Goal: Task Accomplishment & Management: Complete application form

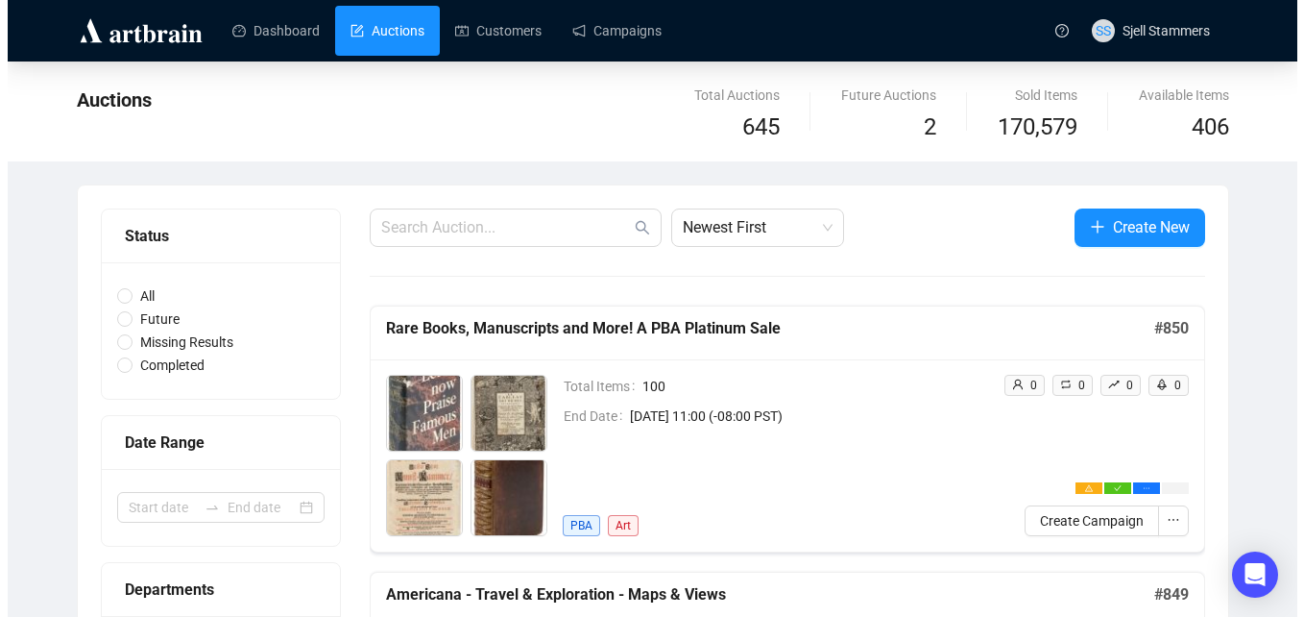
scroll to position [316, 0]
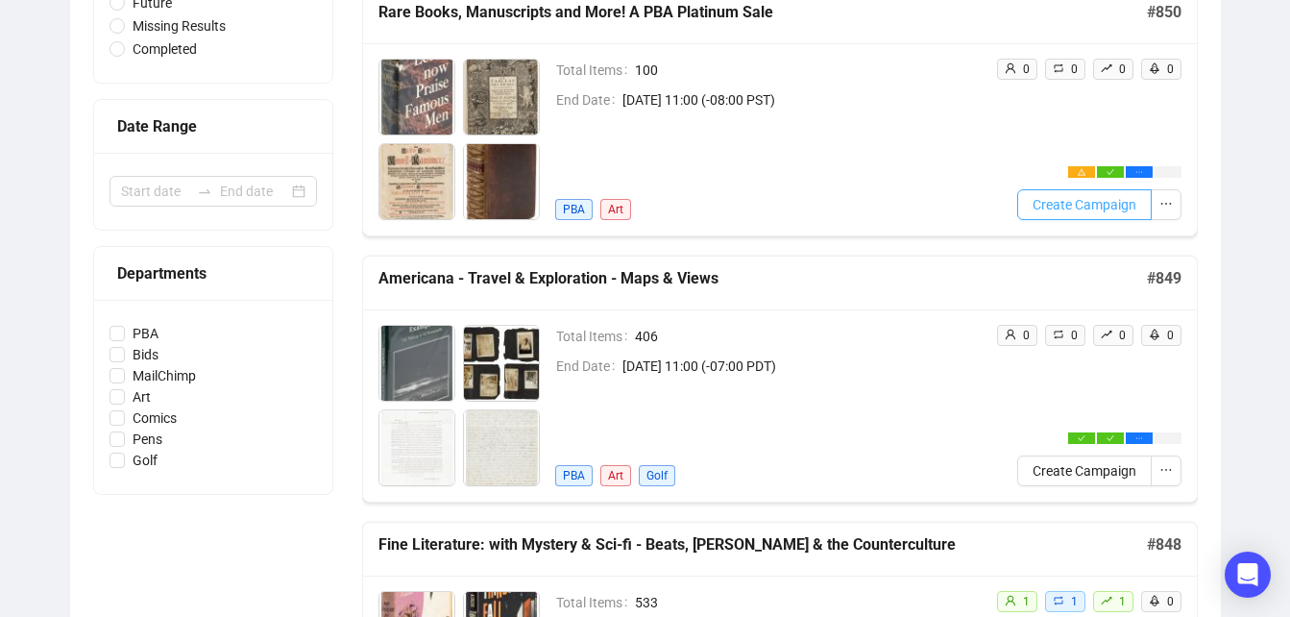
click at [1087, 199] on span "Create Campaign" at bounding box center [1085, 204] width 104 height 21
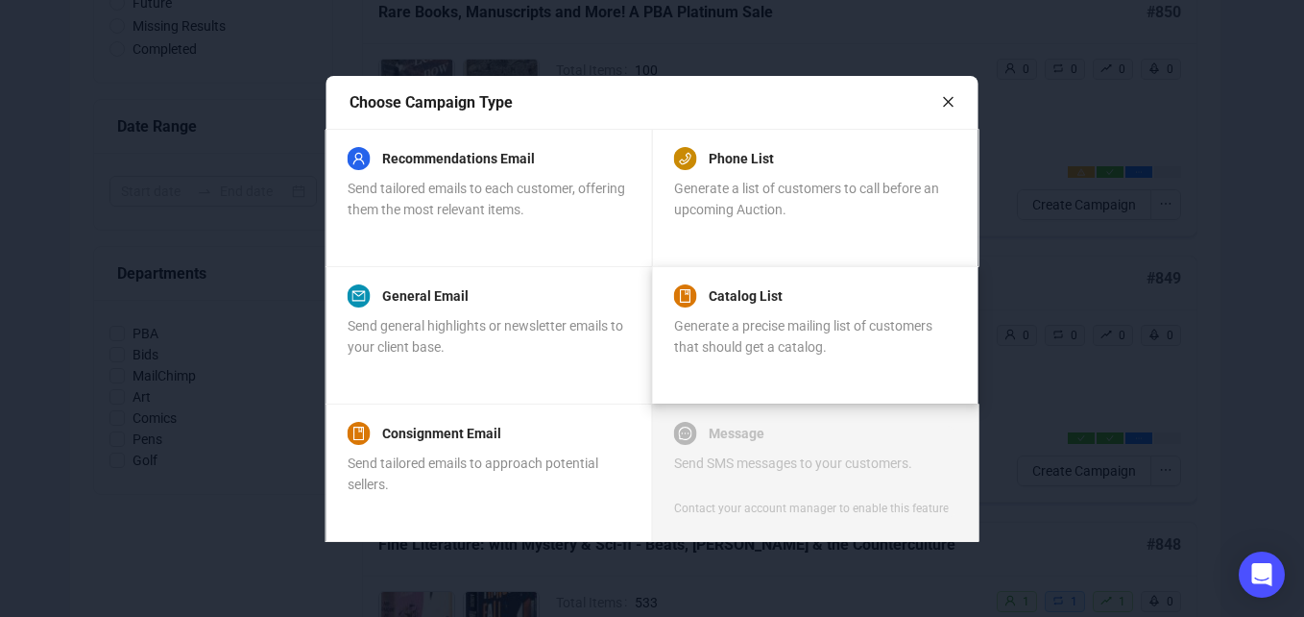
click at [886, 319] on span "Generate a precise mailing list of customers that should get a catalog." at bounding box center [803, 336] width 258 height 37
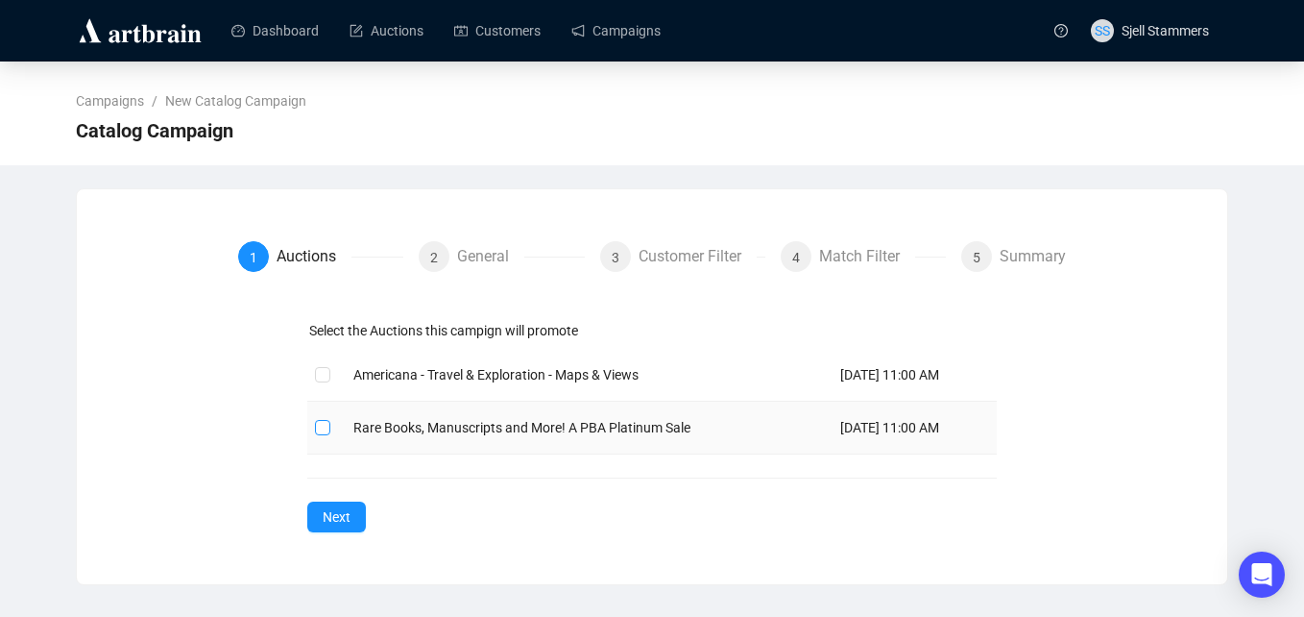
click at [324, 426] on input "checkbox" at bounding box center [321, 426] width 13 height 13
checkbox input "true"
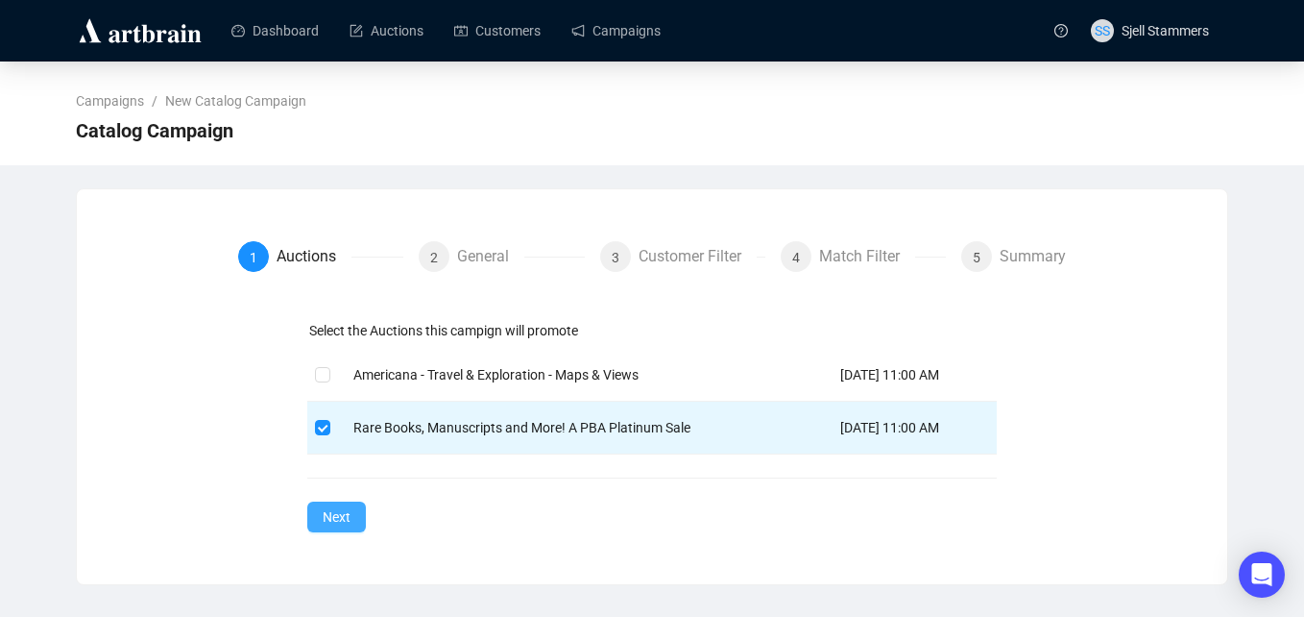
click at [340, 512] on span "Next" at bounding box center [337, 516] width 28 height 21
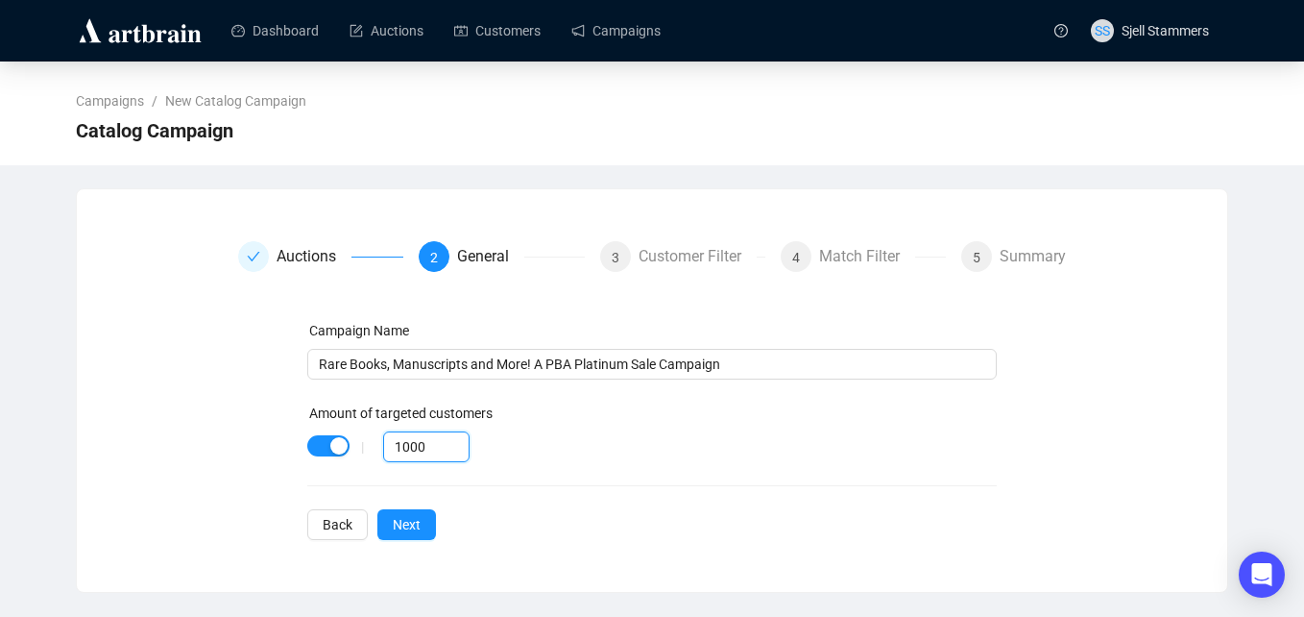
drag, startPoint x: 425, startPoint y: 445, endPoint x: 243, endPoint y: 465, distance: 182.7
click at [243, 465] on div "Campaign Name Rare Books, Manuscripts and More! A PBA Platinum Sale Campaign Am…" at bounding box center [652, 430] width 829 height 220
type input "80"
click at [403, 529] on span "Next" at bounding box center [407, 524] width 28 height 21
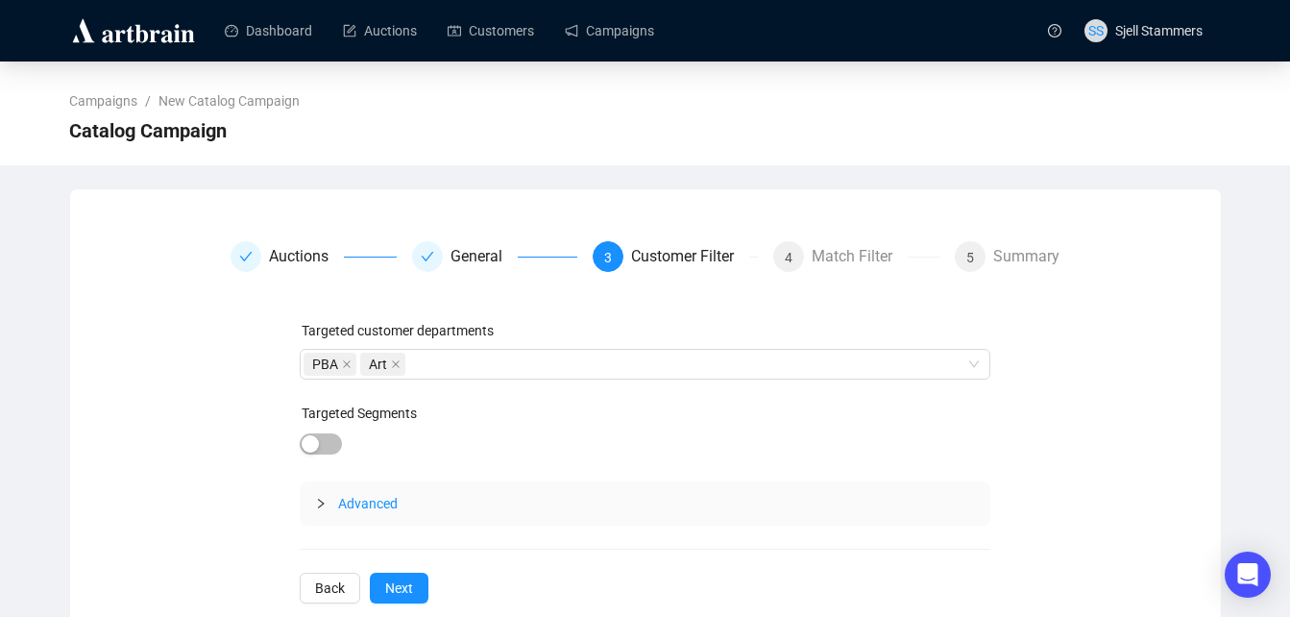
click at [369, 510] on span "Advanced" at bounding box center [368, 503] width 60 height 15
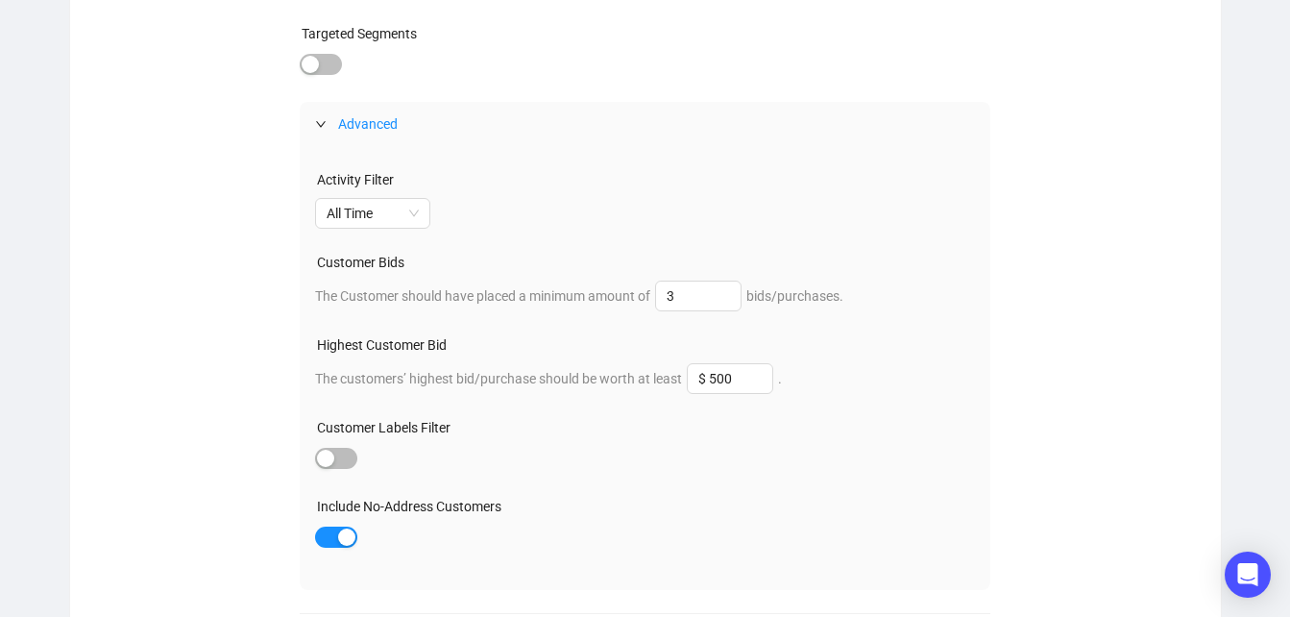
scroll to position [483, 0]
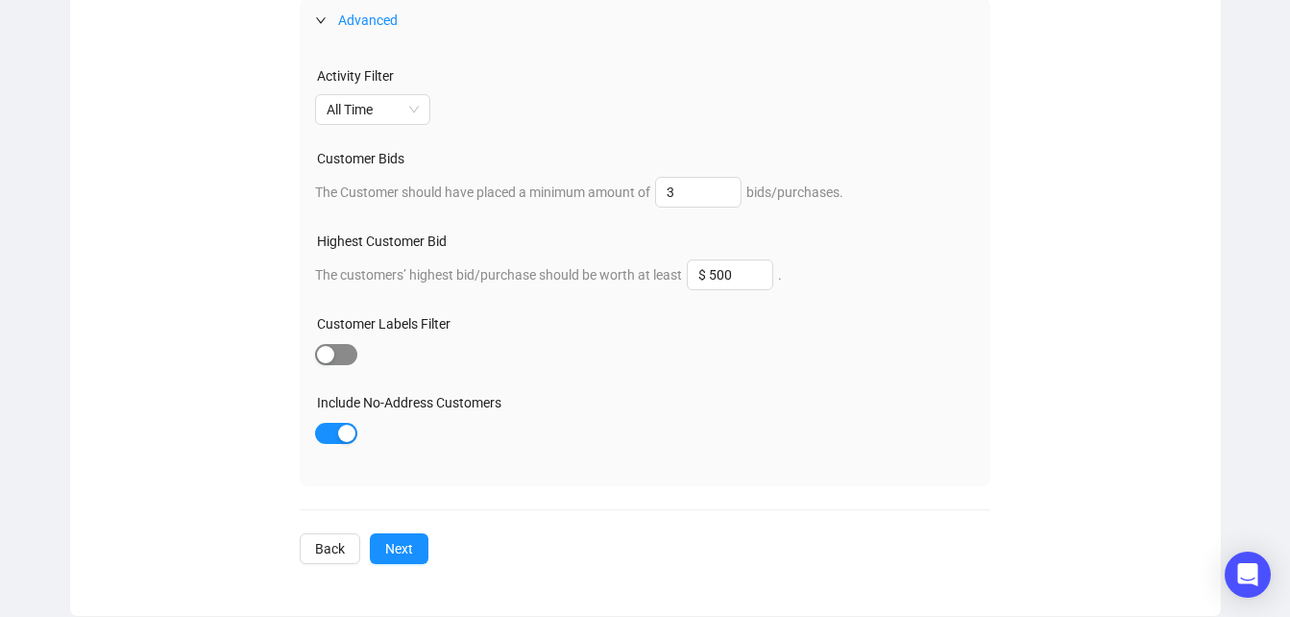
click at [322, 351] on div "button" at bounding box center [325, 354] width 17 height 17
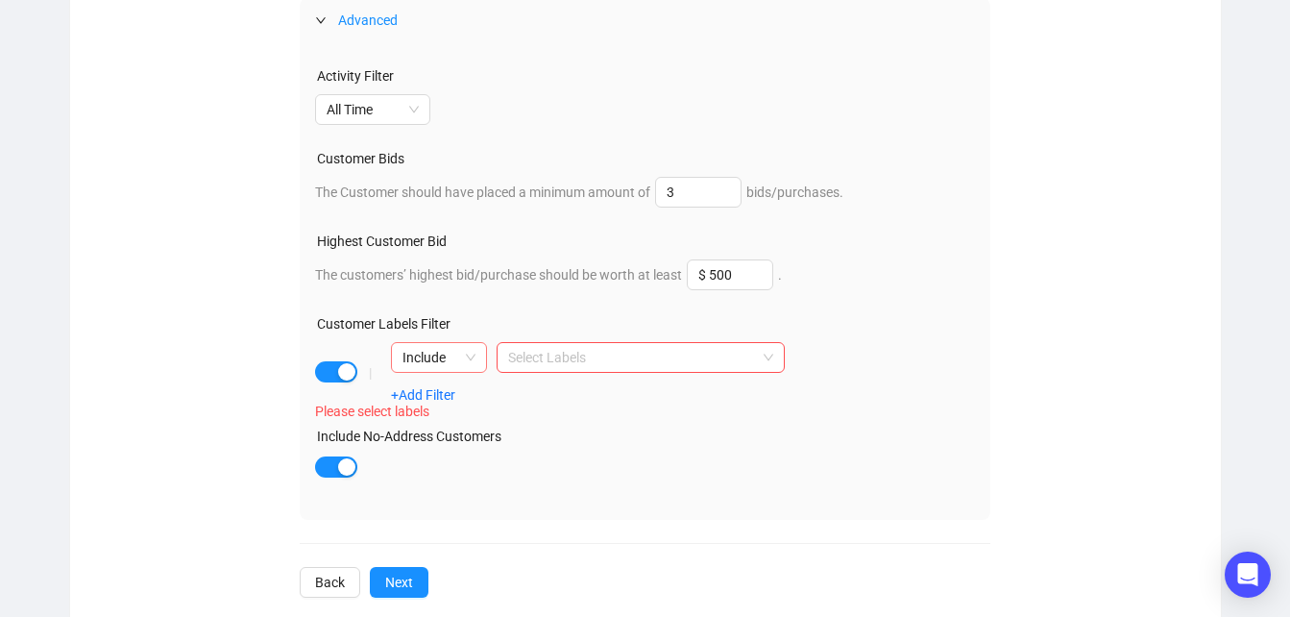
click at [450, 351] on span "Include" at bounding box center [438, 357] width 73 height 29
click at [448, 431] on div "Exclude" at bounding box center [438, 427] width 65 height 21
click at [591, 353] on div at bounding box center [630, 357] width 260 height 27
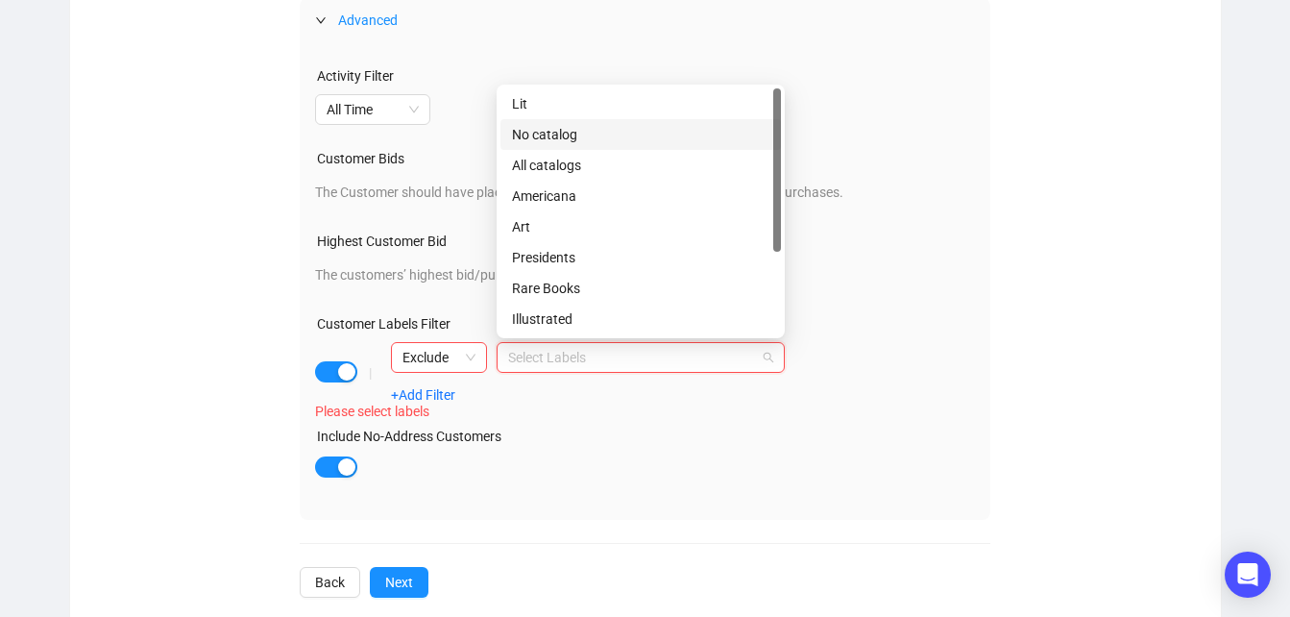
click at [564, 134] on div "No catalog" at bounding box center [640, 134] width 257 height 21
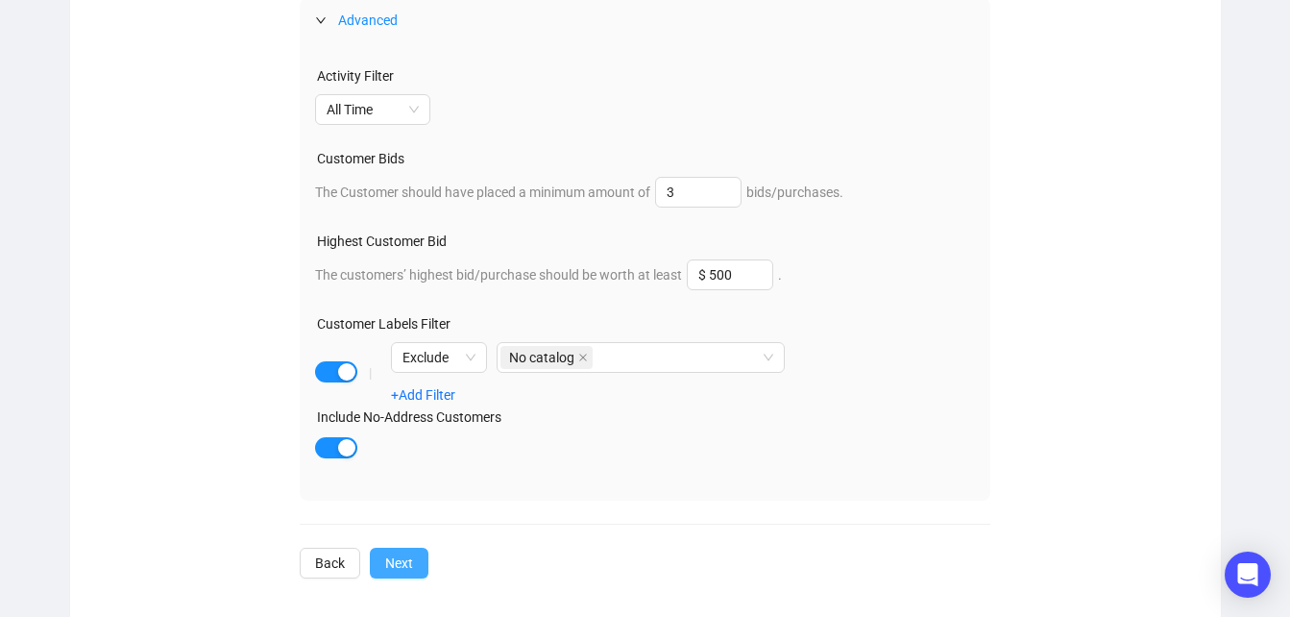
click at [422, 578] on button "Next" at bounding box center [399, 563] width 59 height 31
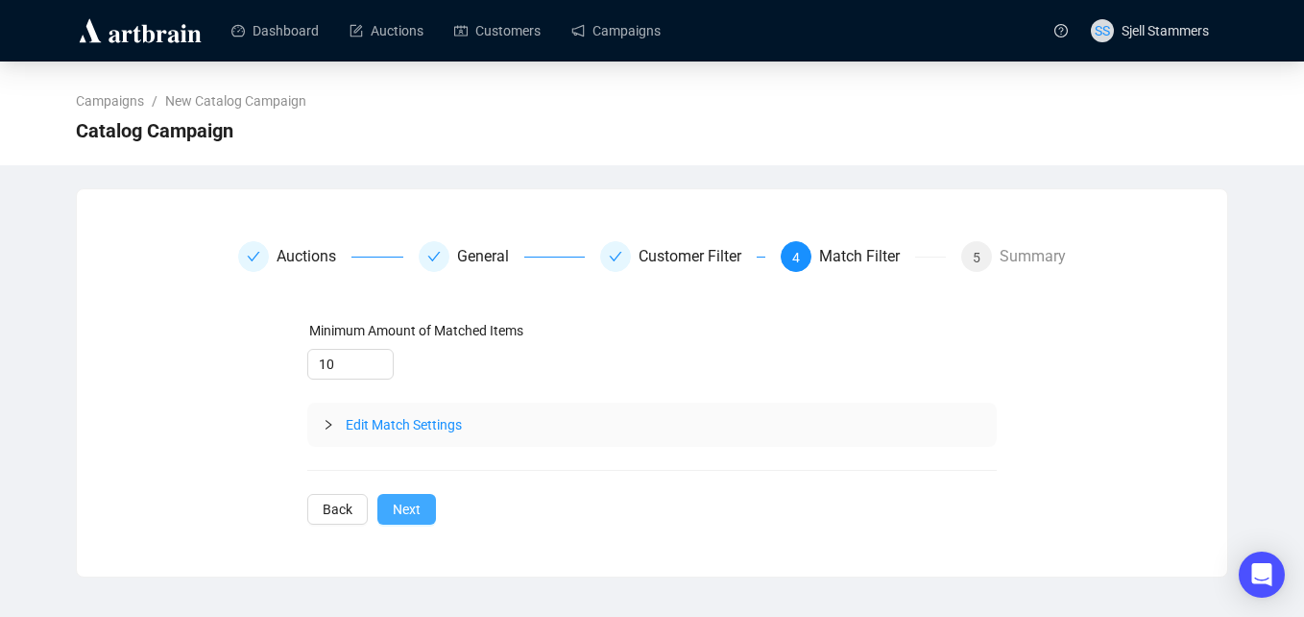
click at [399, 500] on span "Next" at bounding box center [407, 509] width 28 height 21
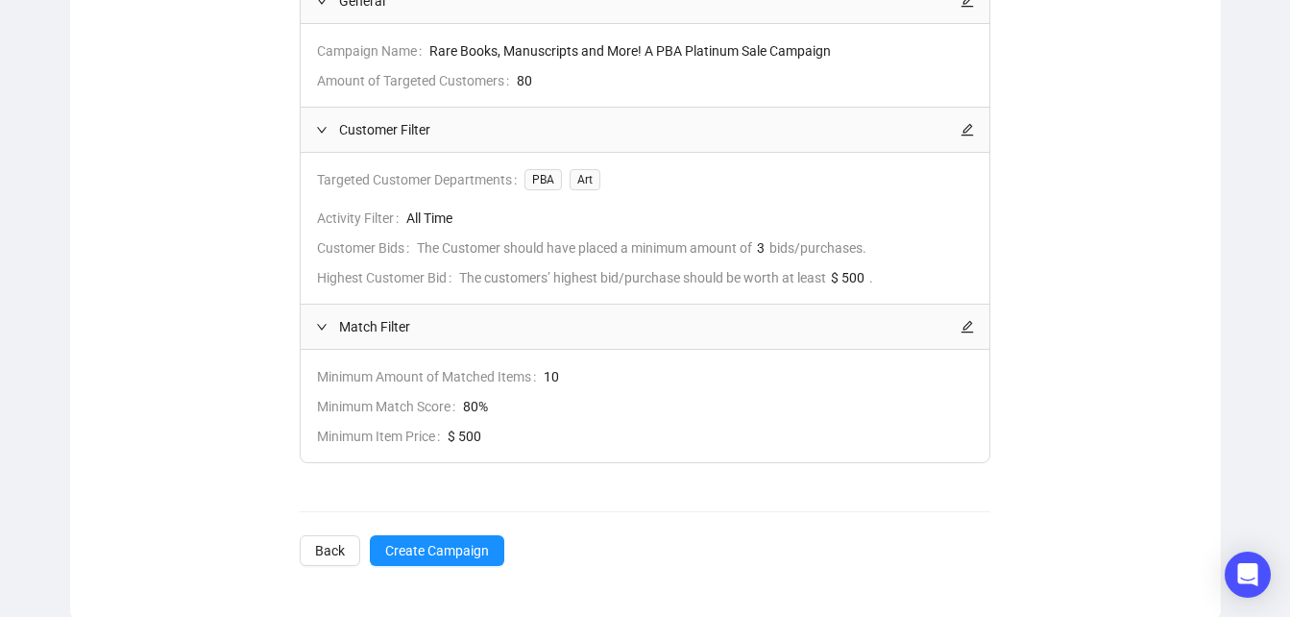
scroll to position [475, 0]
click at [424, 551] on span "Create Campaign" at bounding box center [437, 548] width 104 height 21
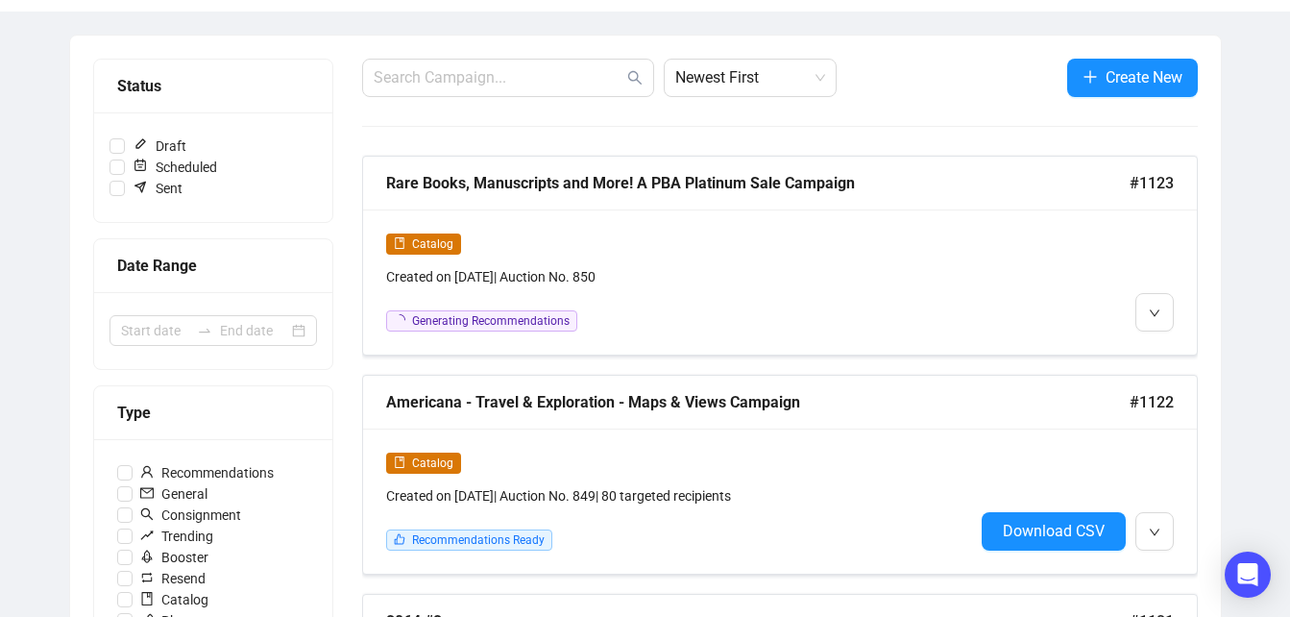
scroll to position [143, 0]
